Goal: Task Accomplishment & Management: Manage account settings

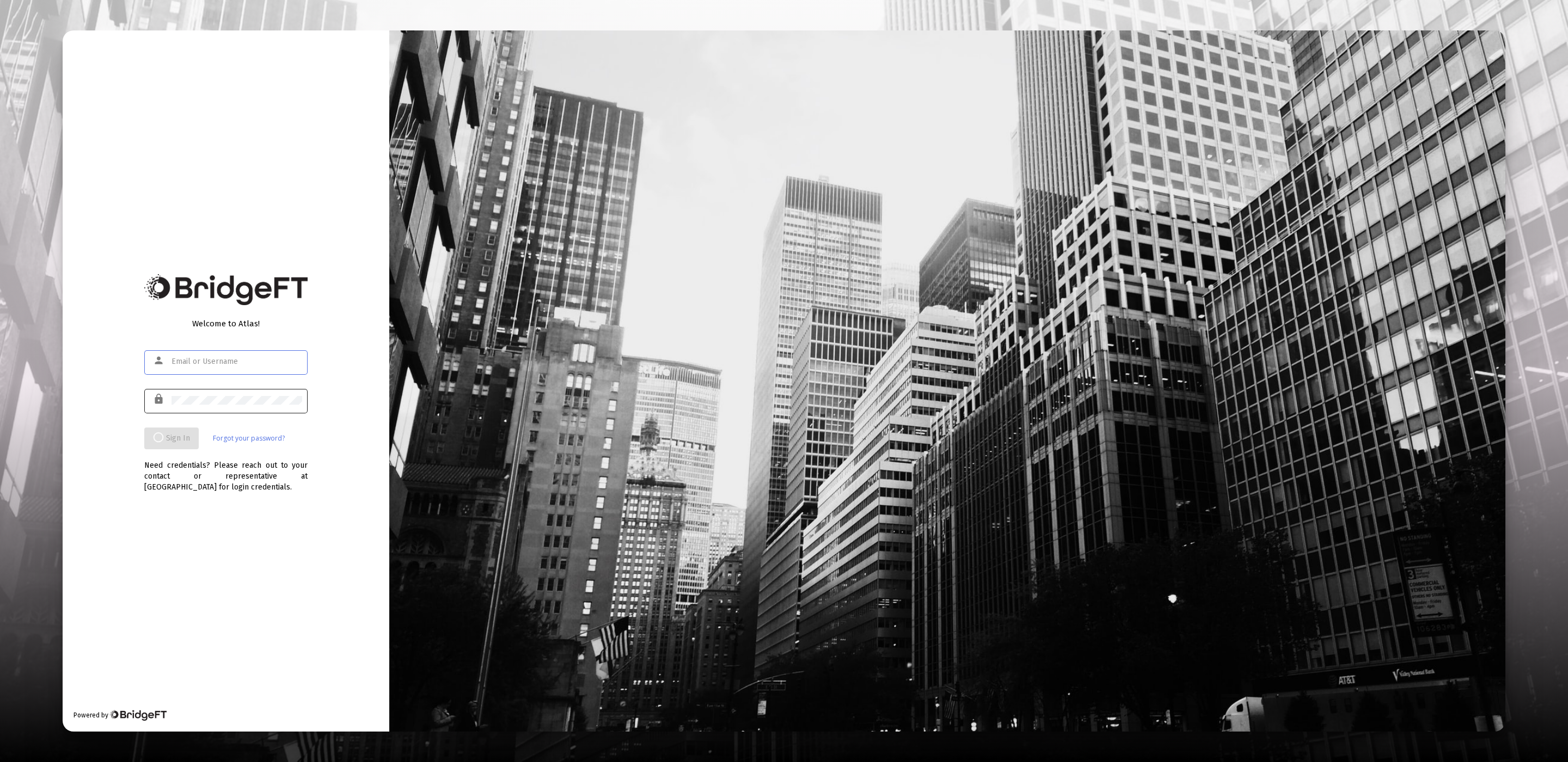
type input "[EMAIL_ADDRESS][DOMAIN_NAME]"
click at [216, 395] on div at bounding box center [237, 400] width 131 height 27
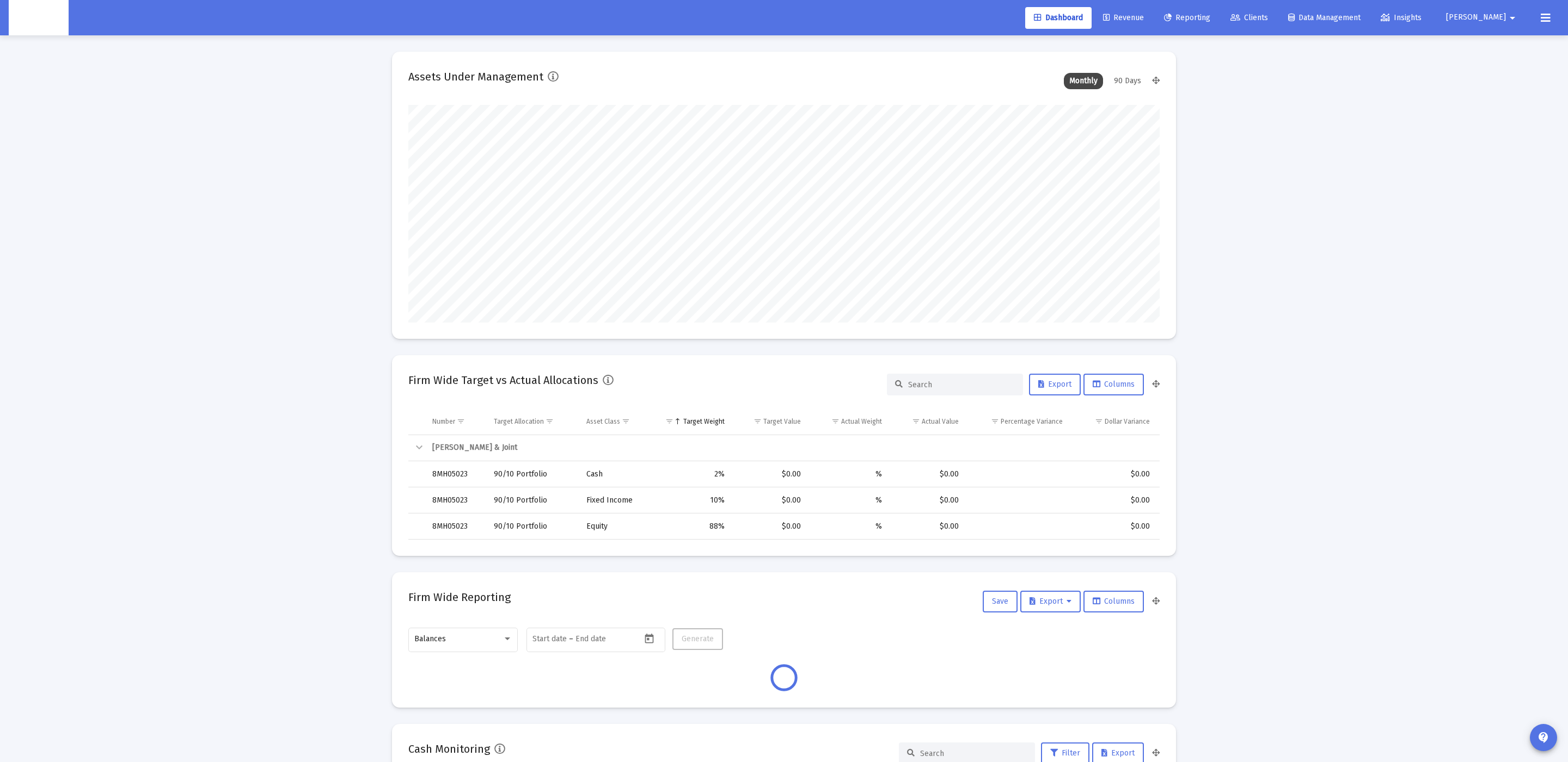
scroll to position [217, 405]
click at [1497, 16] on span "[PERSON_NAME]" at bounding box center [1476, 18] width 60 height 9
type input "[DATE]"
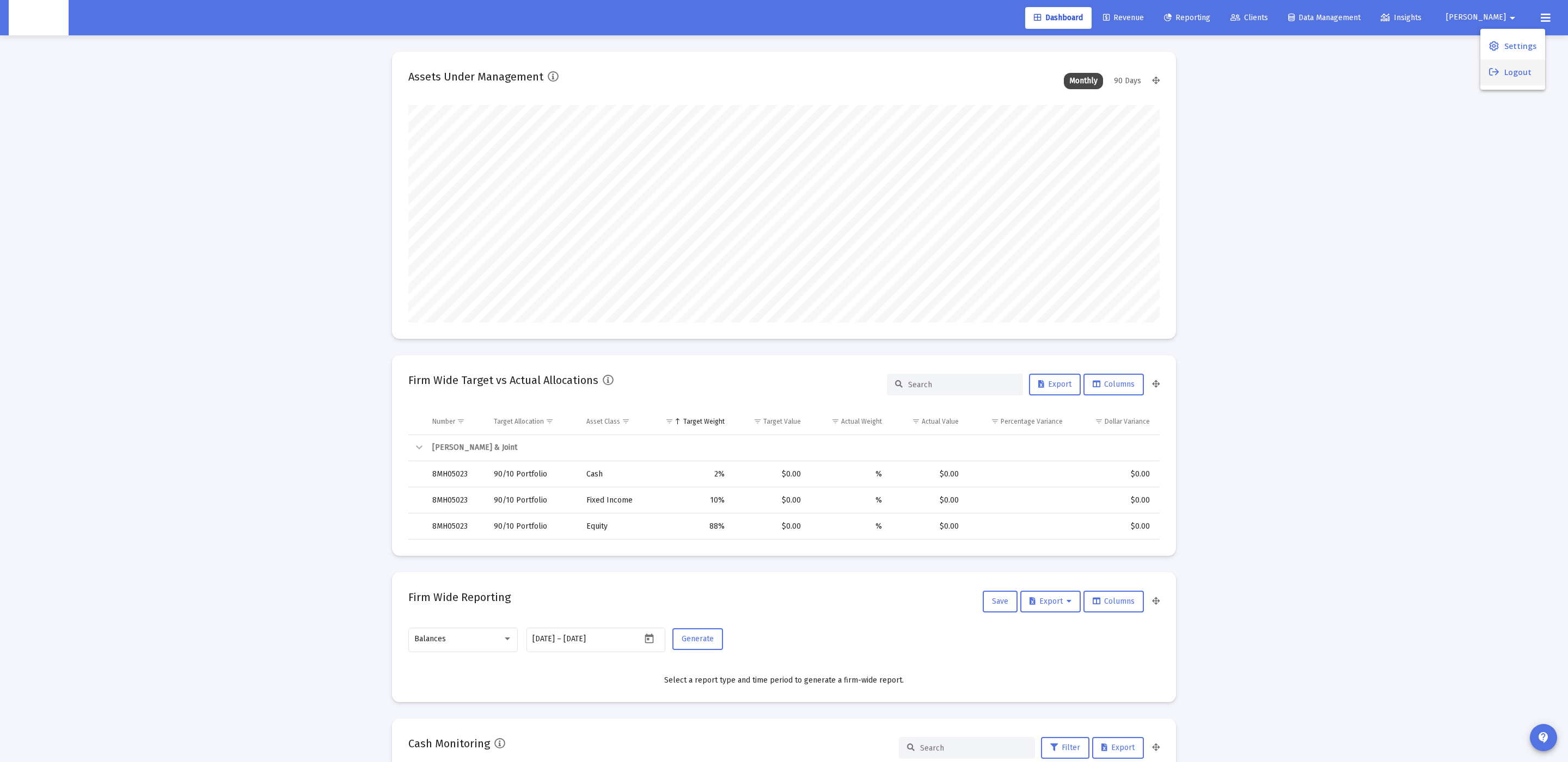
scroll to position [217, 351]
click at [1504, 73] on button "Logout" at bounding box center [1512, 72] width 65 height 26
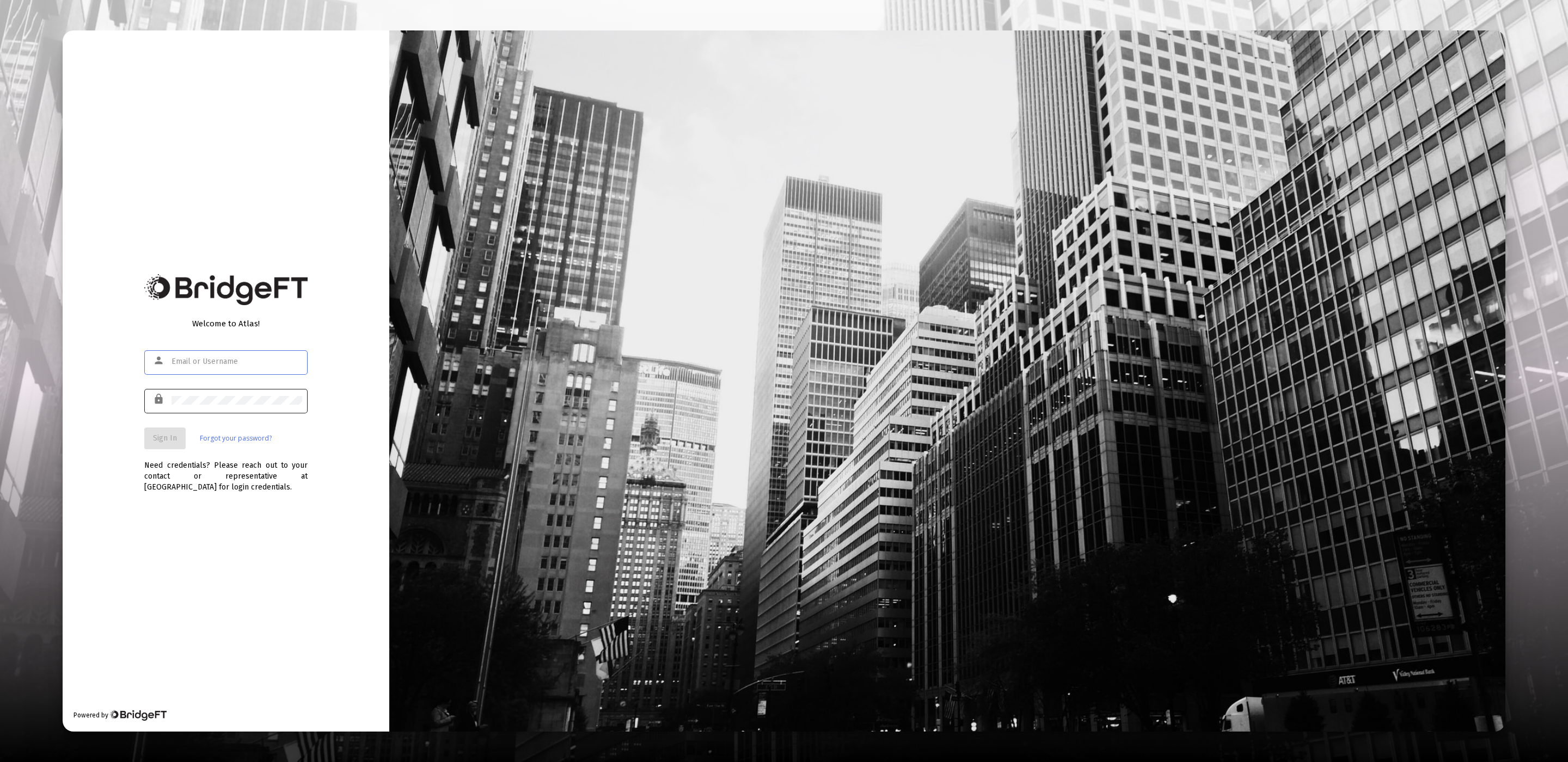
type input "[EMAIL_ADDRESS][DOMAIN_NAME]"
click at [189, 407] on div at bounding box center [237, 400] width 131 height 27
click at [169, 438] on span "Sign In" at bounding box center [165, 438] width 24 height 9
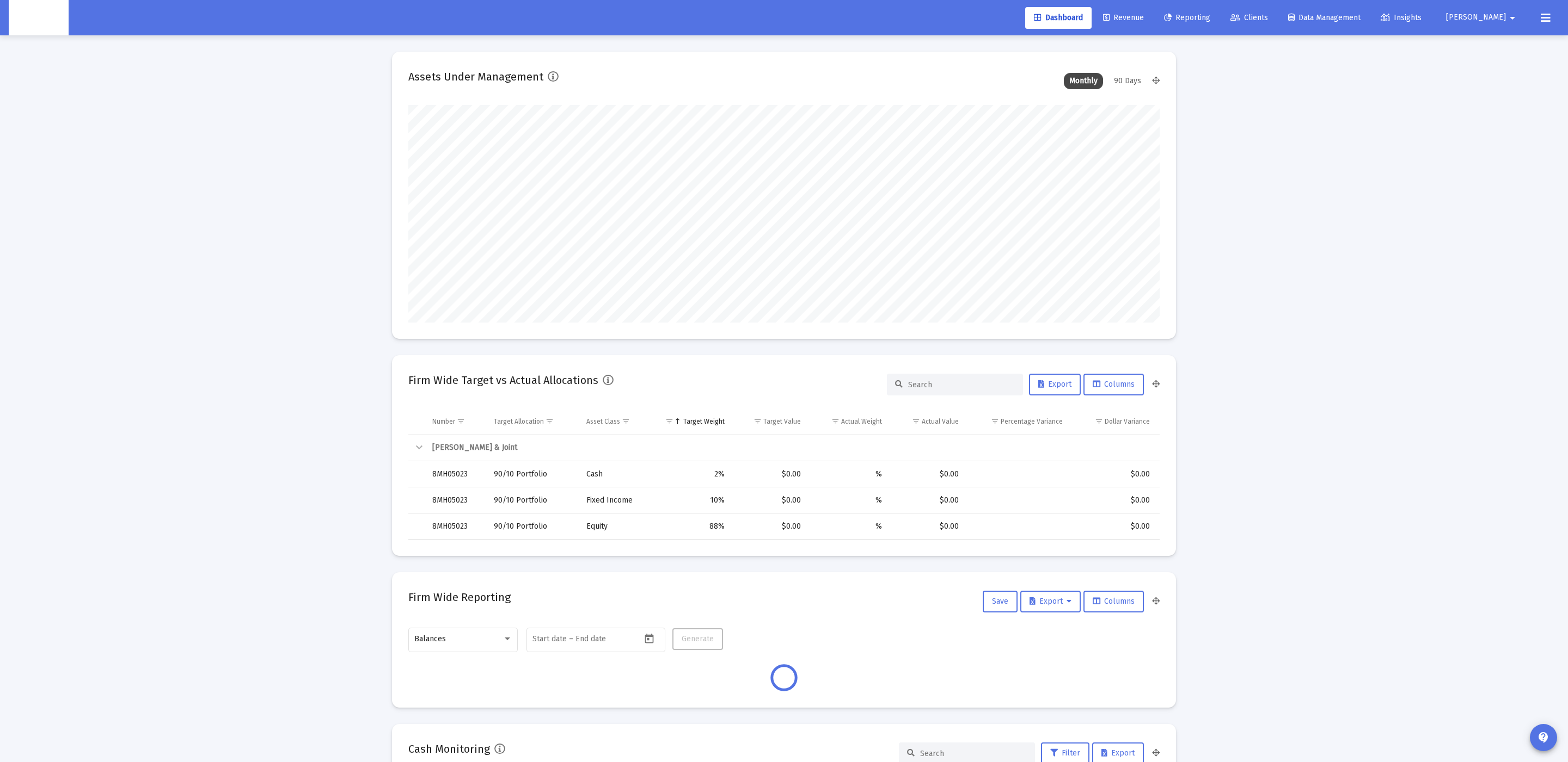
scroll to position [217, 751]
type input "[DATE]"
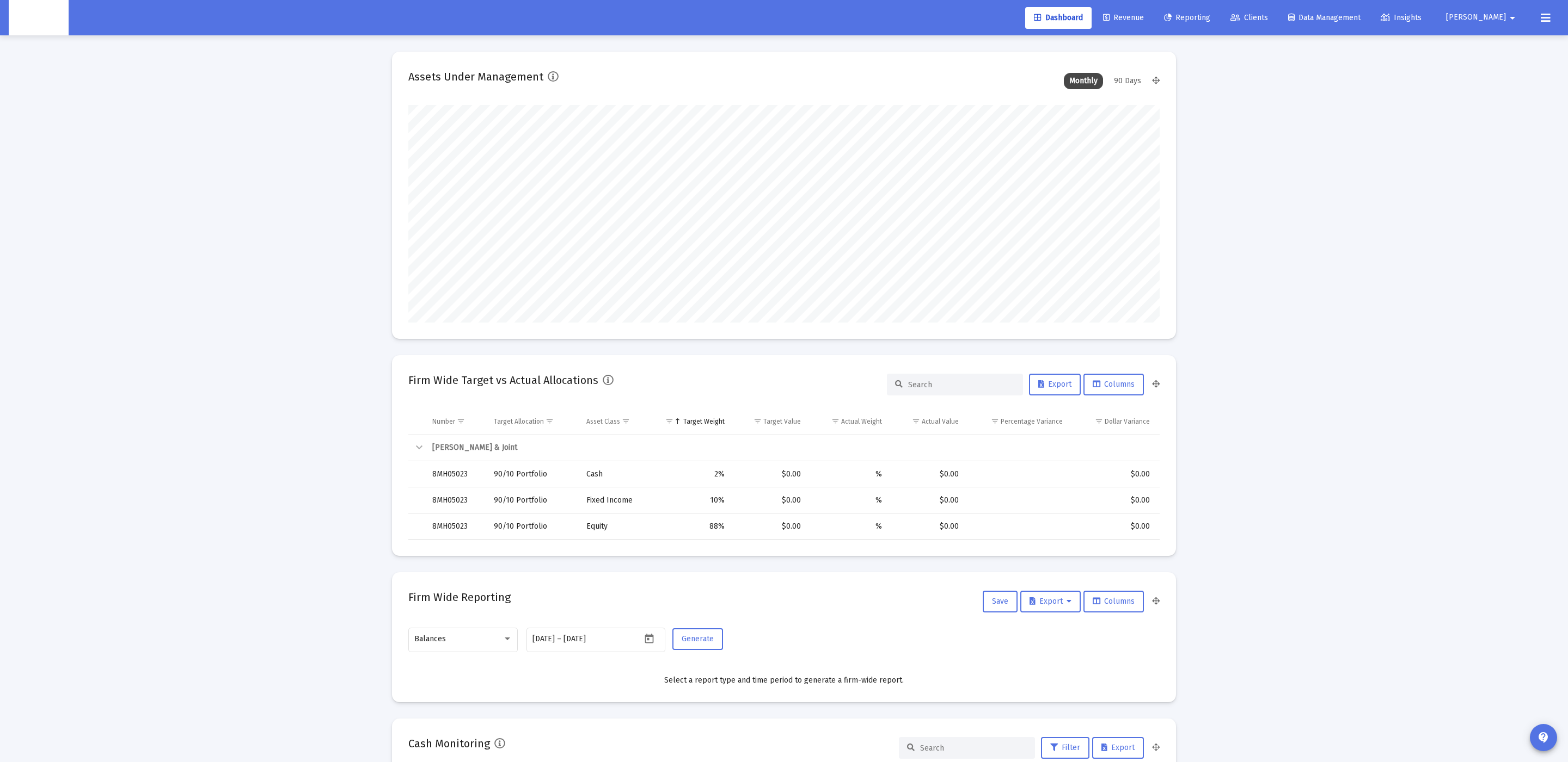
click at [1494, 19] on span "[PERSON_NAME]" at bounding box center [1476, 18] width 60 height 9
click at [1510, 76] on button "Logout" at bounding box center [1512, 72] width 65 height 26
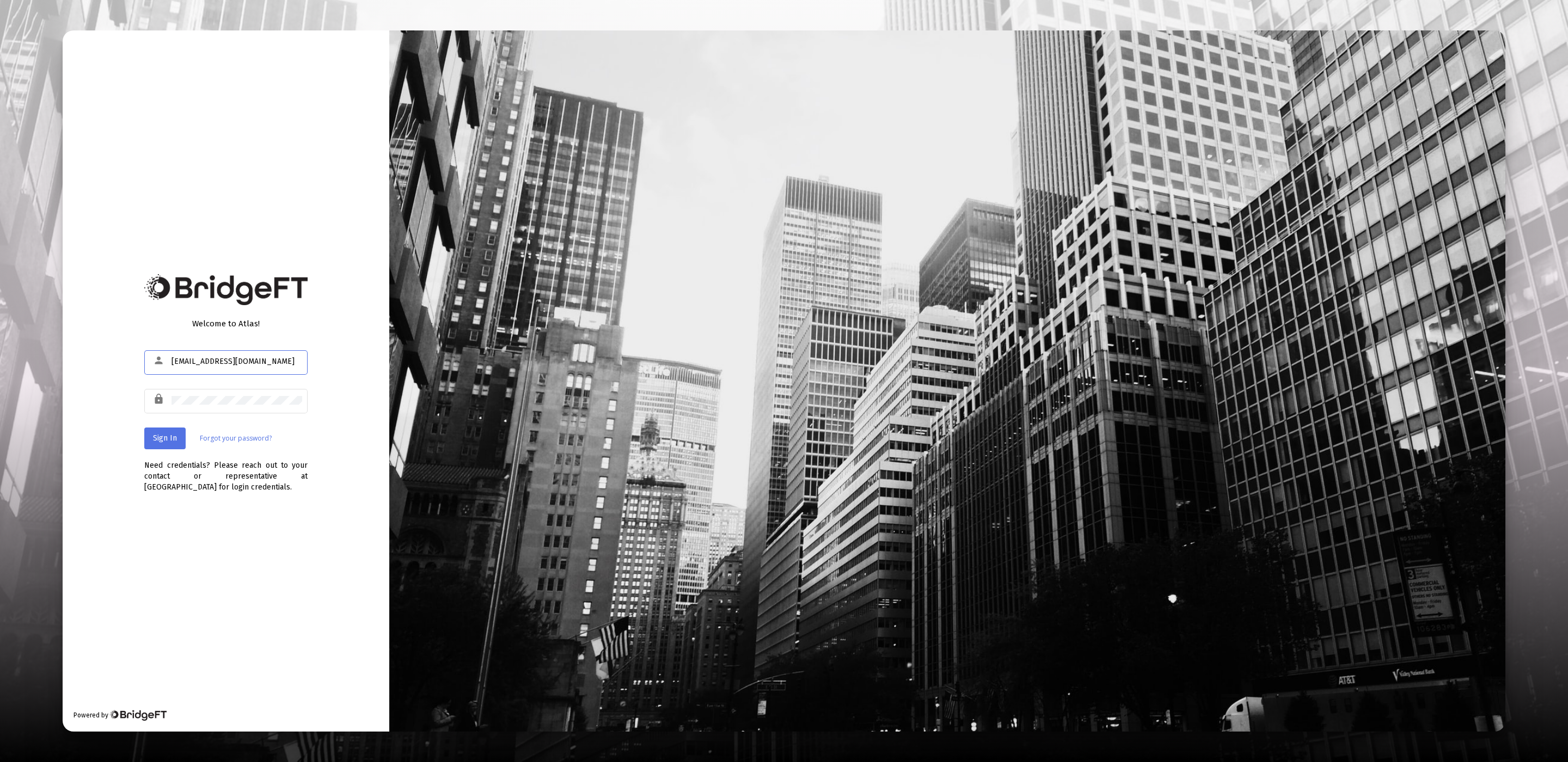
click at [251, 362] on input "[EMAIL_ADDRESS][DOMAIN_NAME]" at bounding box center [237, 362] width 131 height 9
type input "rajesh@zoefin.com"
click at [151, 438] on button "Sign In" at bounding box center [165, 438] width 42 height 22
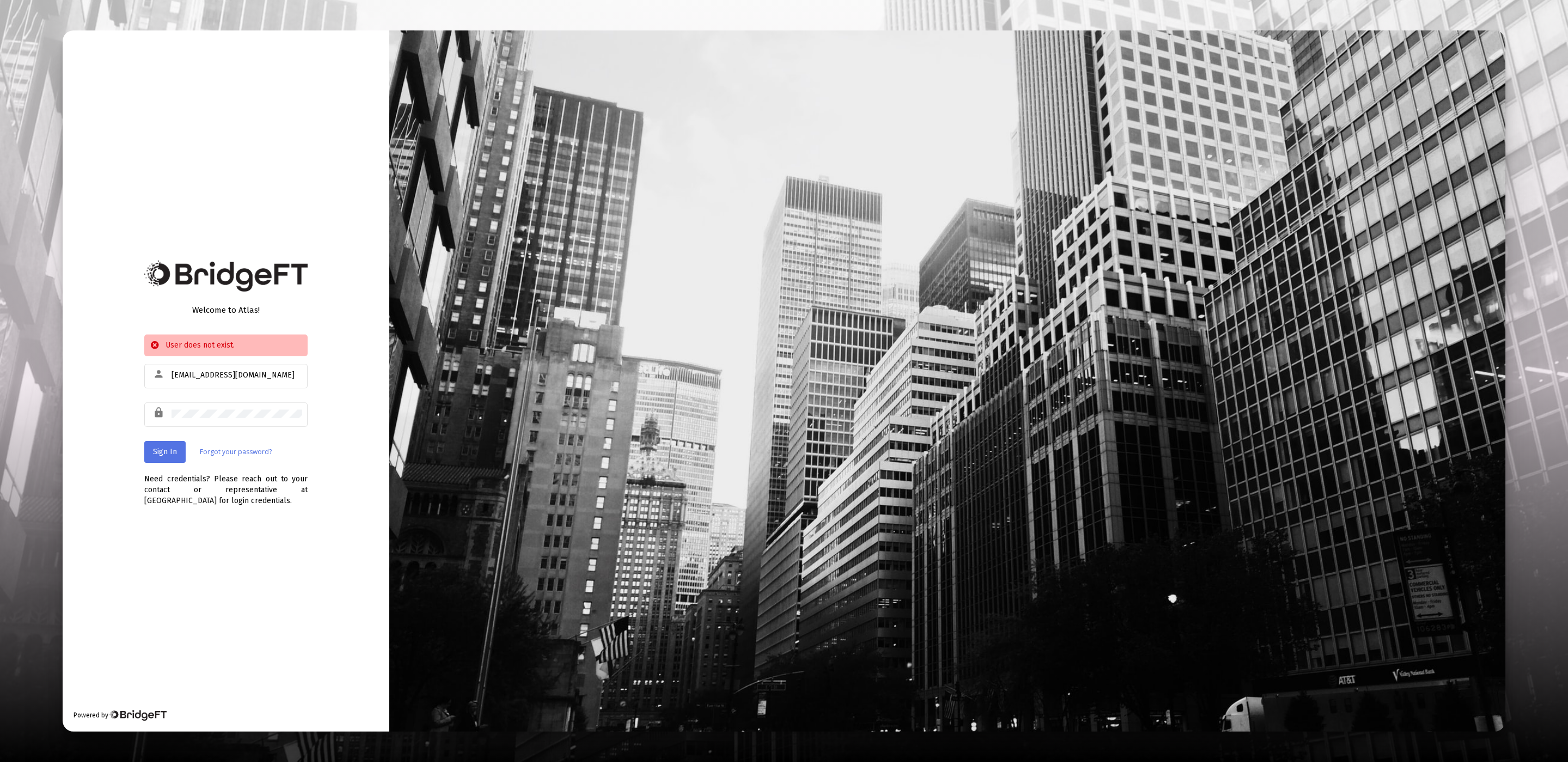
click at [246, 452] on link "Forgot your password?" at bounding box center [235, 452] width 72 height 11
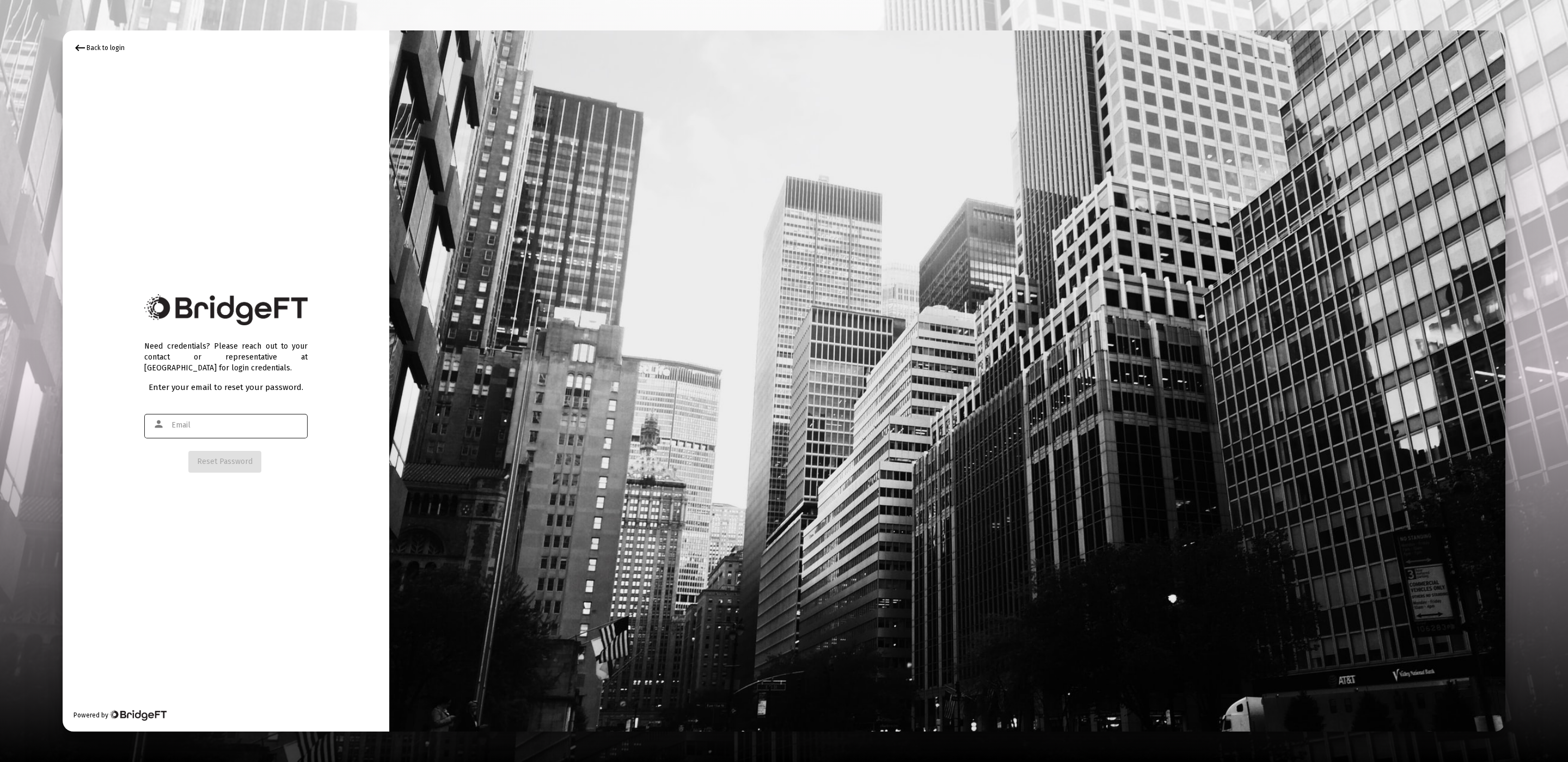
click at [215, 427] on input "text" at bounding box center [237, 426] width 131 height 9
type input "rajesh@zoefin.com"
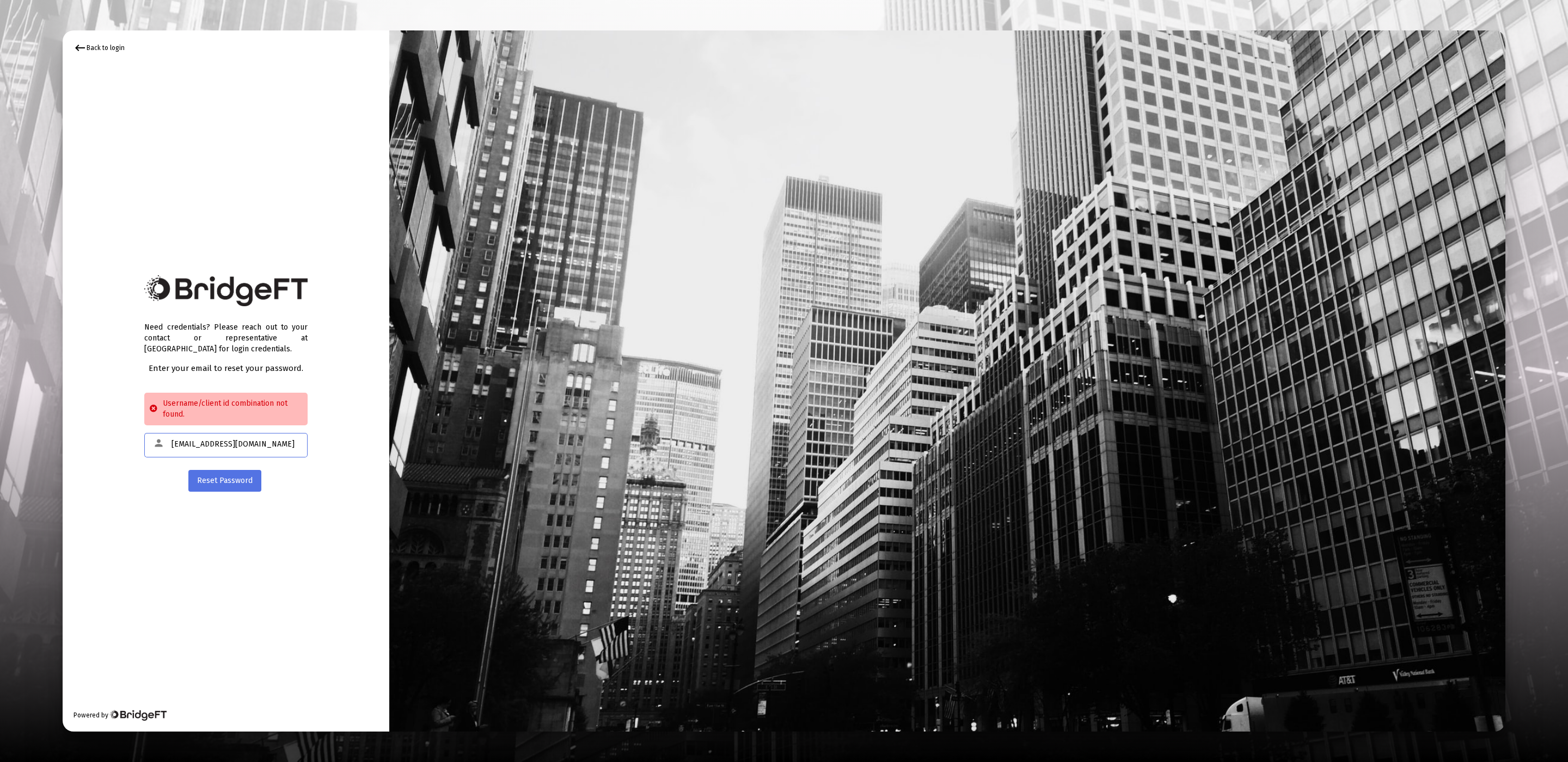
click at [221, 443] on input "rajesh@zoefin.com" at bounding box center [237, 444] width 131 height 9
